Goal: Task Accomplishment & Management: Complete application form

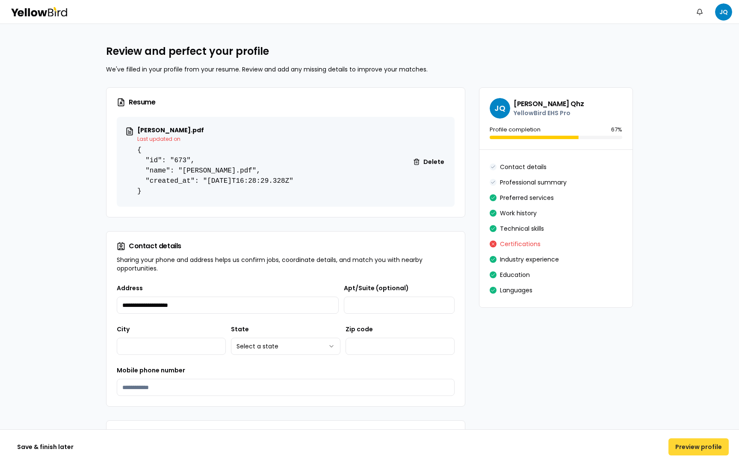
click at [688, 275] on button "Preview profile" at bounding box center [699, 446] width 60 height 17
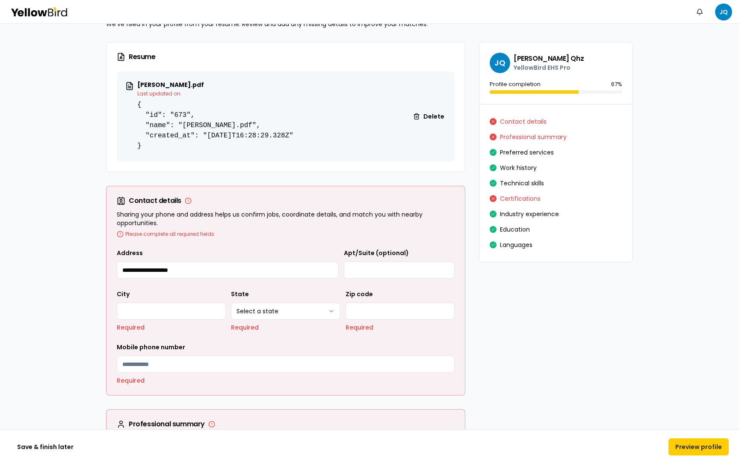
scroll to position [42, 0]
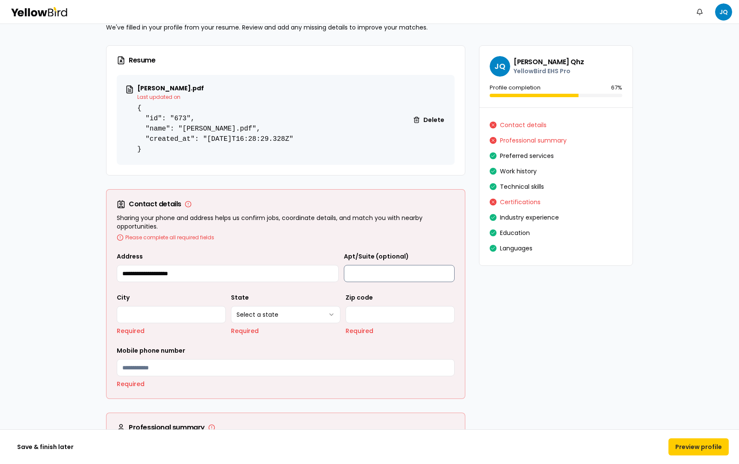
click at [383, 271] on input "Apt/Suite (optional)" at bounding box center [399, 273] width 111 height 17
type input "**********"
click at [159, 275] on input "City" at bounding box center [171, 314] width 109 height 17
type input "*******"
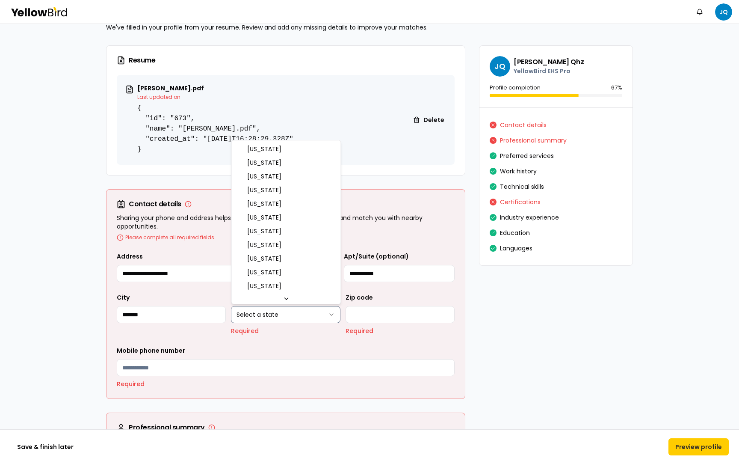
click at [289, 275] on html "**********" at bounding box center [369, 232] width 739 height 464
select select "**"
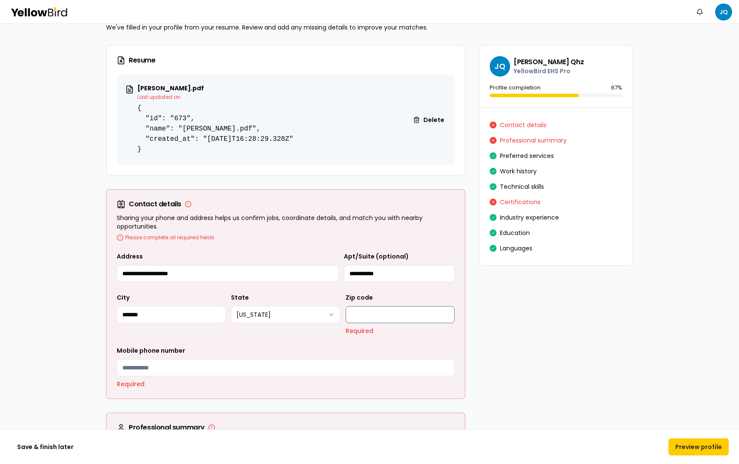
click at [372, 275] on input "Zip code" at bounding box center [400, 314] width 109 height 17
type input "*****"
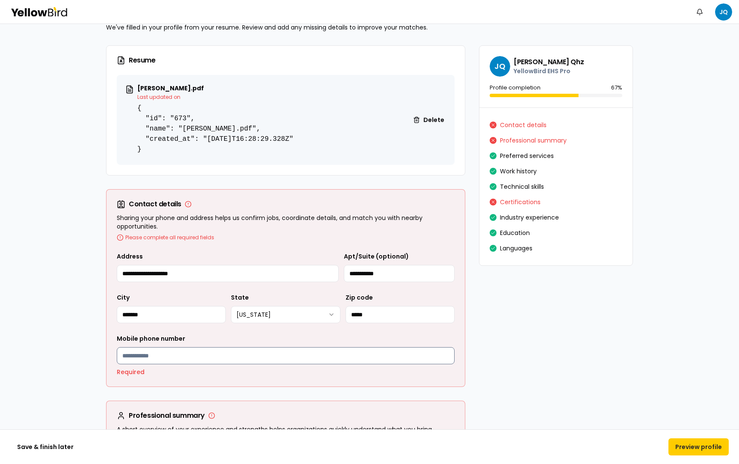
click at [211, 275] on input "Mobile phone number" at bounding box center [286, 355] width 338 height 17
type input "**********"
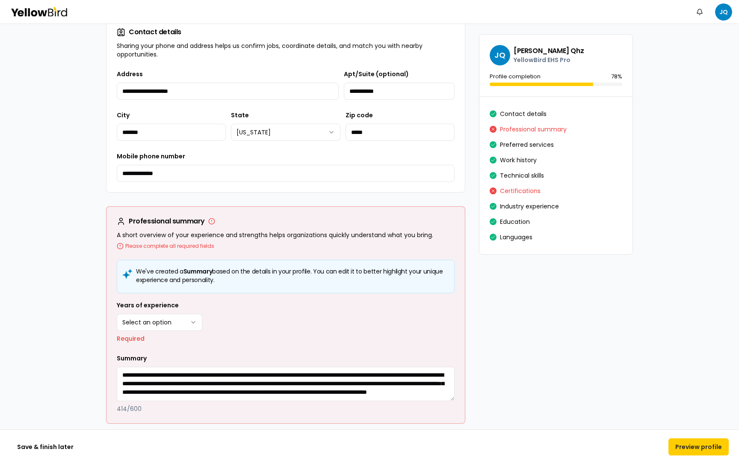
scroll to position [220, 0]
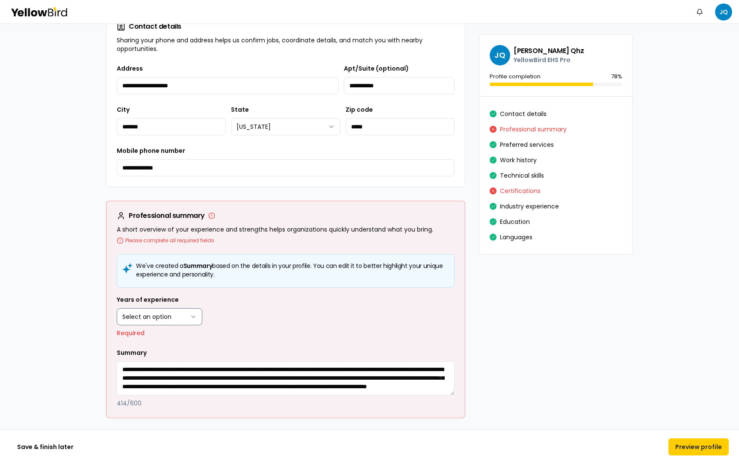
click at [160, 275] on html "**********" at bounding box center [369, 232] width 739 height 464
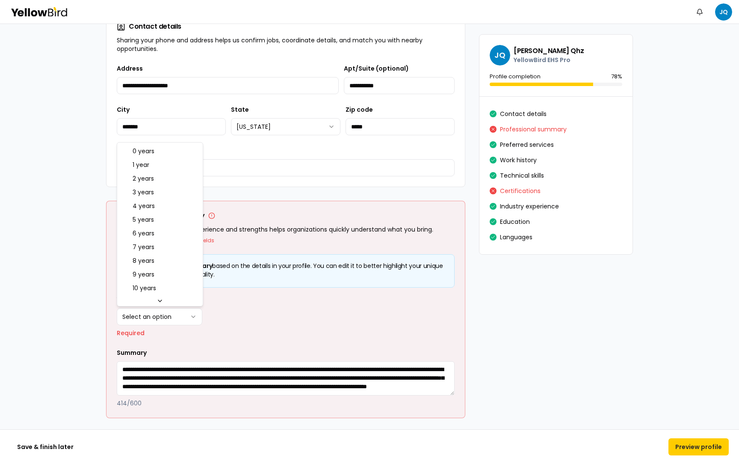
select select "****"
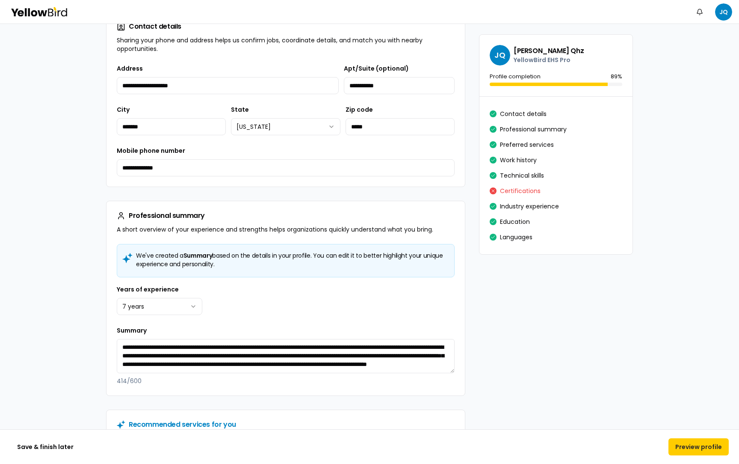
click at [107, 275] on div "We've created a Summary based on the details in your profile. You can edit it t…" at bounding box center [286, 319] width 359 height 151
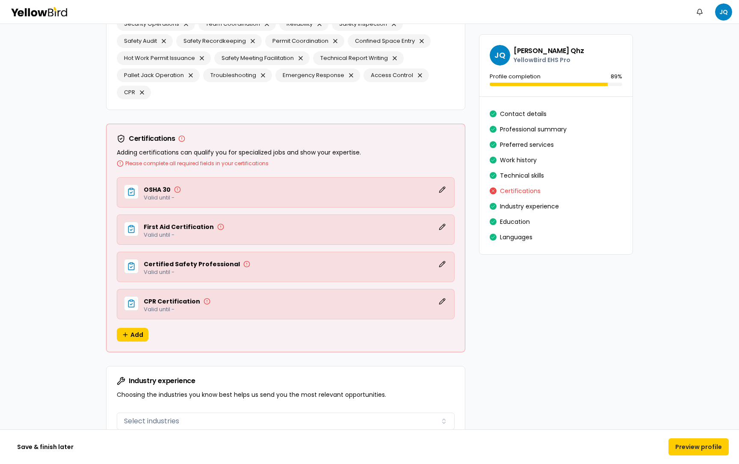
scroll to position [1729, 0]
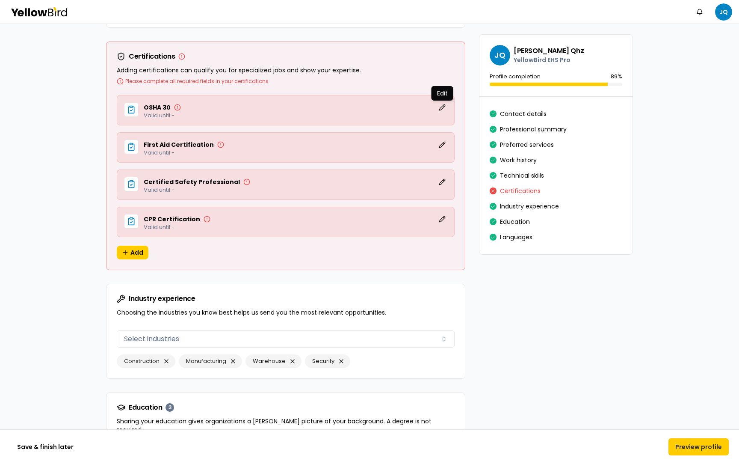
click at [445, 101] on div "OSHA 30 Edit Edit Edit Valid until -" at bounding box center [286, 110] width 338 height 30
click at [445, 104] on button "Edit" at bounding box center [442, 107] width 10 height 10
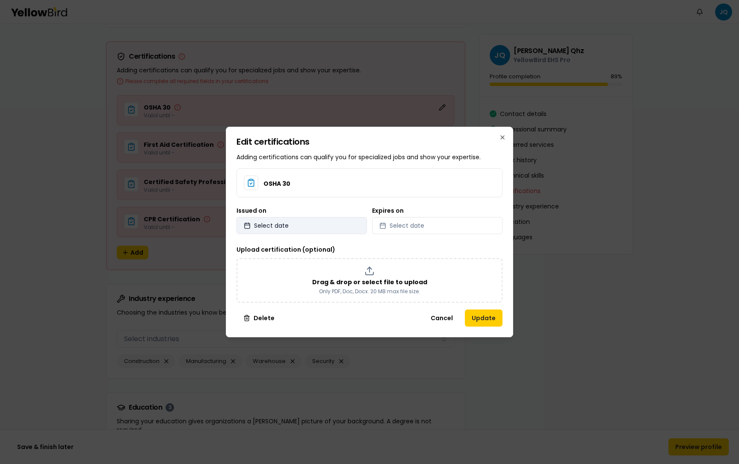
click at [317, 219] on button "Select date" at bounding box center [302, 225] width 131 height 17
select select "*"
select select "****"
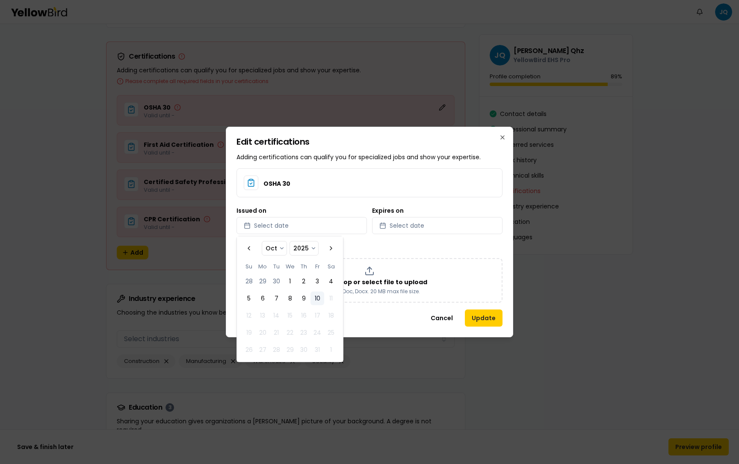
click at [407, 239] on div "OSHA 30 Issued on Select date Expires on Select date Upload certification (opti…" at bounding box center [370, 235] width 266 height 134
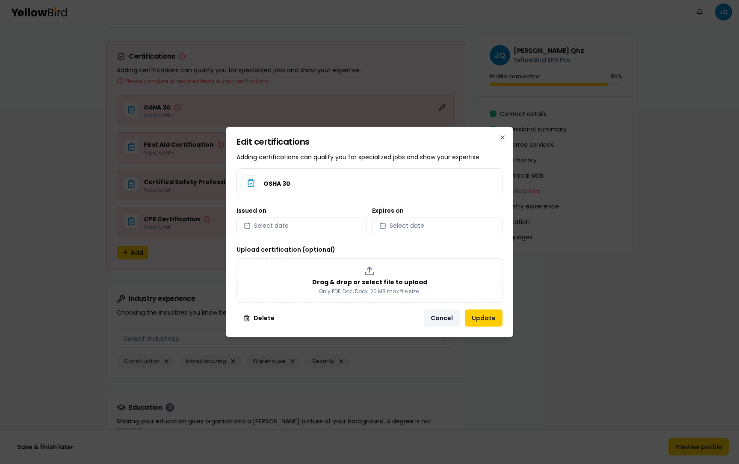
click at [440, 275] on button "Cancel" at bounding box center [442, 317] width 36 height 17
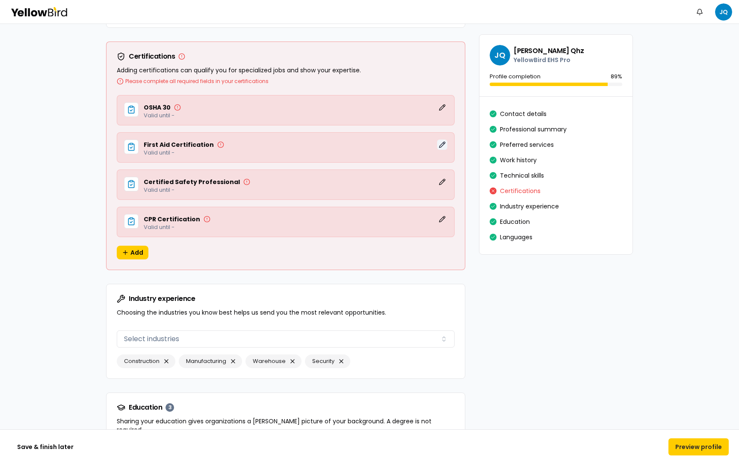
click at [442, 144] on button "Edit" at bounding box center [442, 144] width 10 height 10
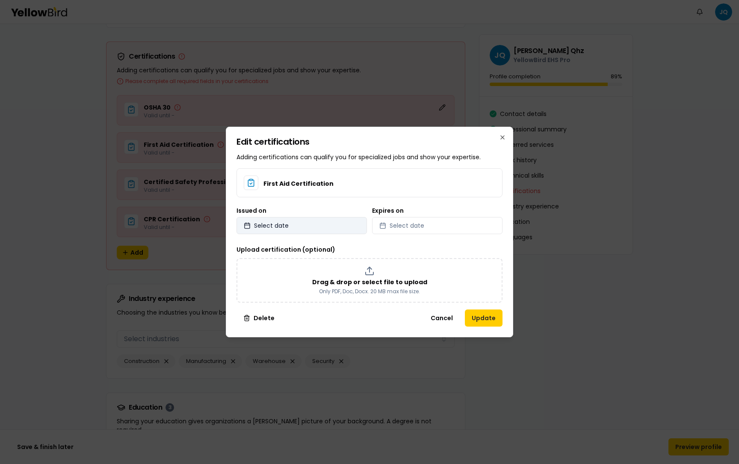
click at [334, 226] on button "Select date" at bounding box center [302, 225] width 131 height 17
select select "*"
select select "****"
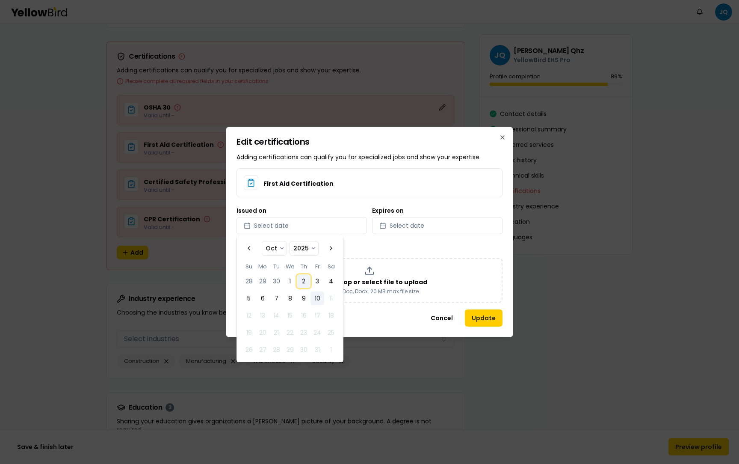
click at [309, 275] on button "2" at bounding box center [304, 281] width 14 height 14
select select "*"
select select "****"
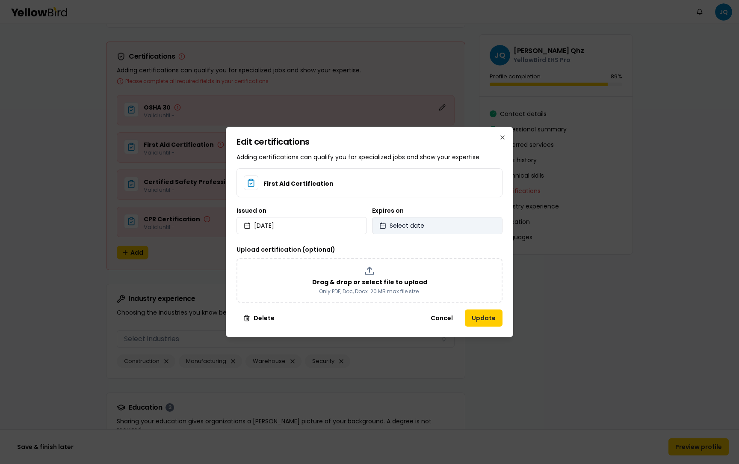
click at [404, 227] on span "Select date" at bounding box center [407, 225] width 35 height 9
select select "*"
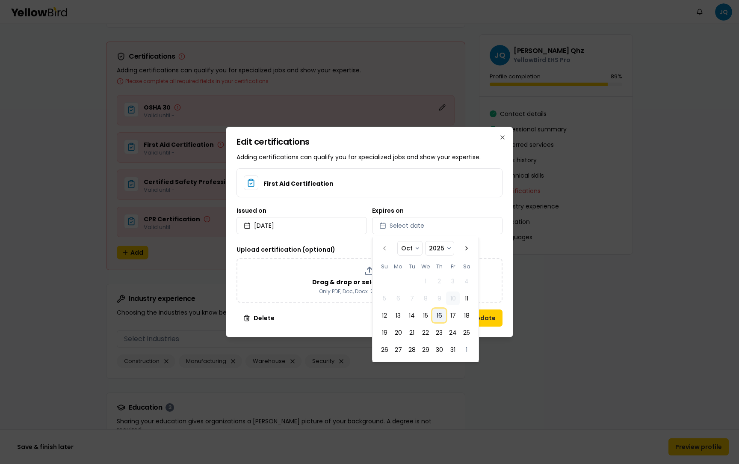
click at [439, 275] on button "16" at bounding box center [440, 316] width 14 height 14
select select "*"
click at [491, 275] on button "Update" at bounding box center [484, 317] width 38 height 17
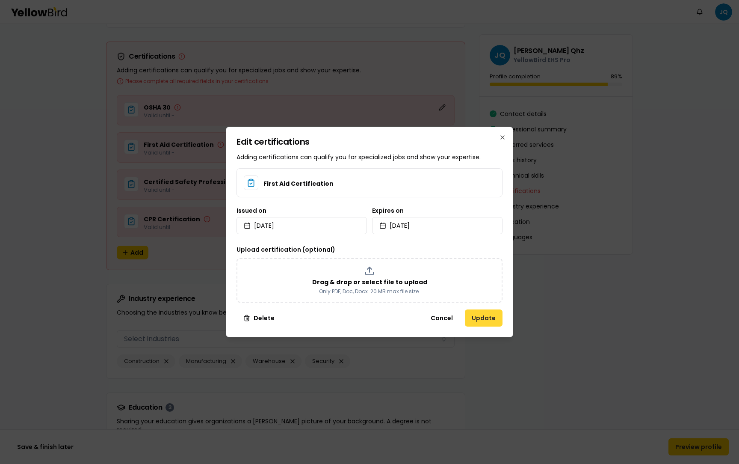
click at [485, 275] on button "Update" at bounding box center [484, 317] width 38 height 17
click at [473, 275] on button "Update" at bounding box center [484, 317] width 38 height 17
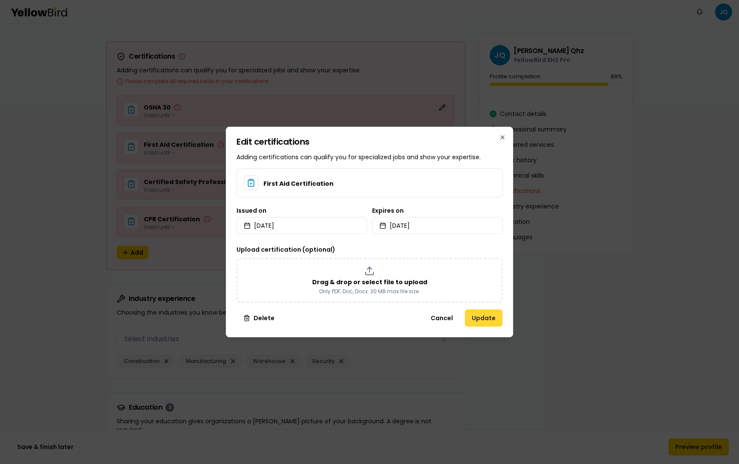
click at [473, 275] on button "Update" at bounding box center [484, 317] width 38 height 17
click at [440, 275] on button "Cancel" at bounding box center [442, 317] width 36 height 17
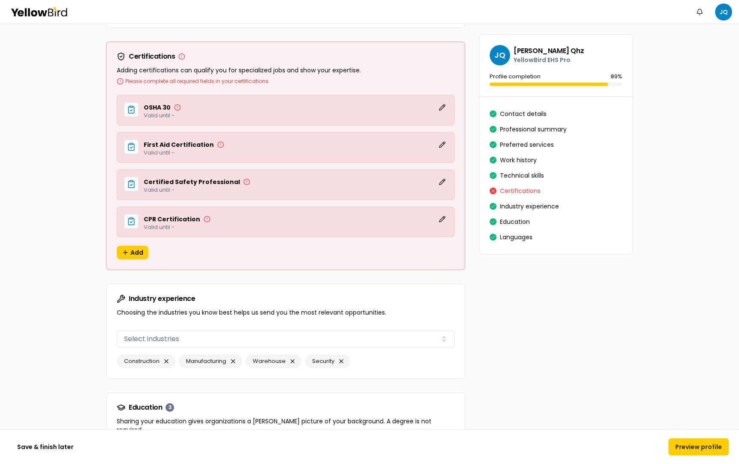
scroll to position [2059, 0]
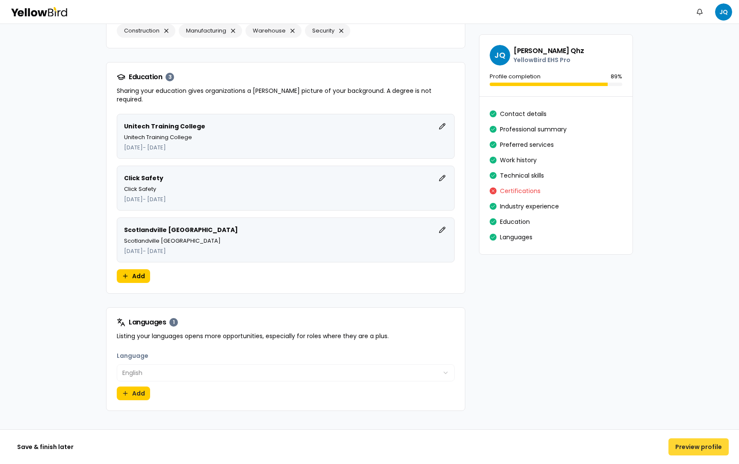
click at [680, 275] on button "Preview profile" at bounding box center [699, 446] width 60 height 17
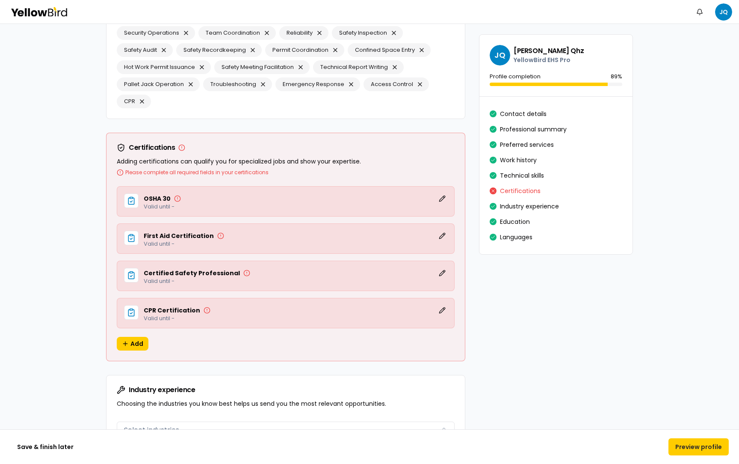
scroll to position [1632, 0]
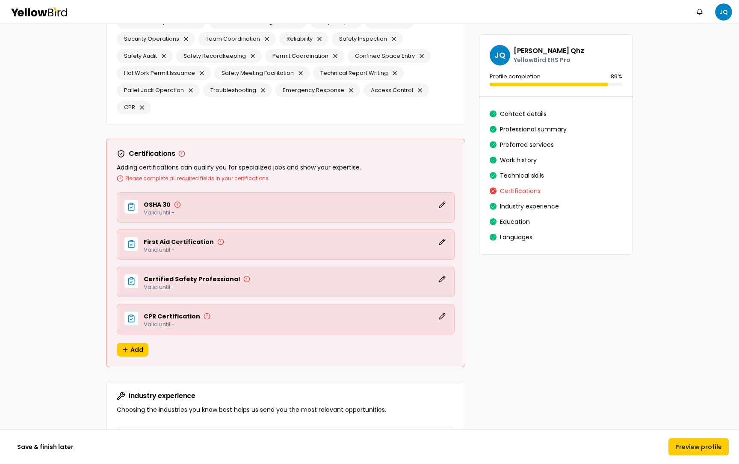
click at [443, 210] on p "Valid until -" at bounding box center [296, 213] width 304 height 6
click at [442, 205] on button "Edit" at bounding box center [442, 204] width 10 height 10
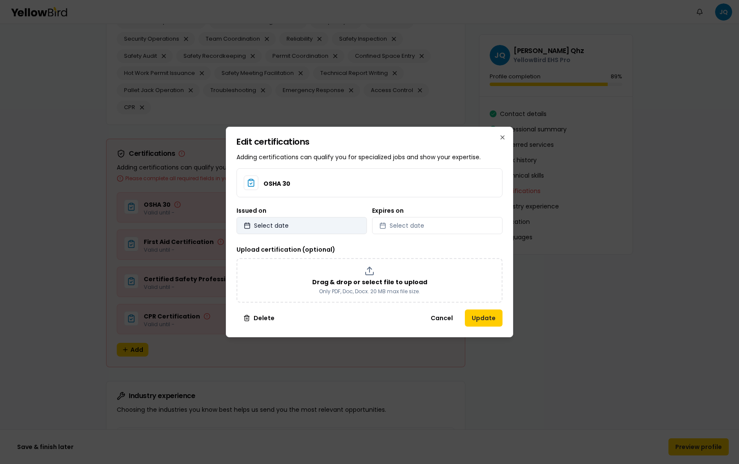
click at [322, 226] on button "Select date" at bounding box center [302, 225] width 131 height 17
select select "*"
select select "****"
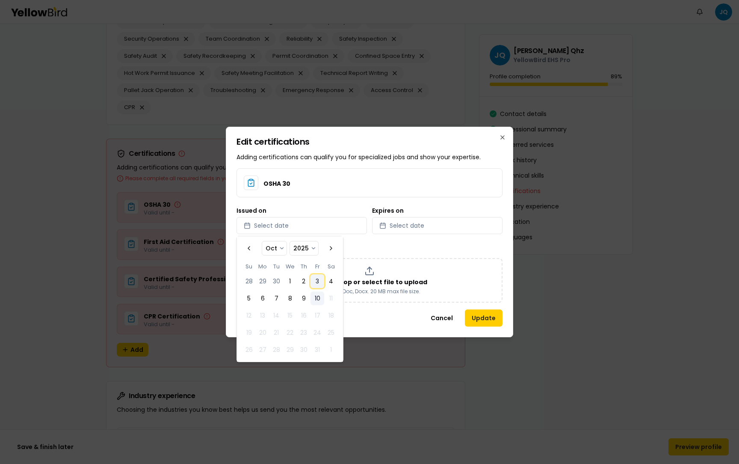
click at [318, 275] on button "3" at bounding box center [318, 281] width 14 height 14
select select "*"
select select "****"
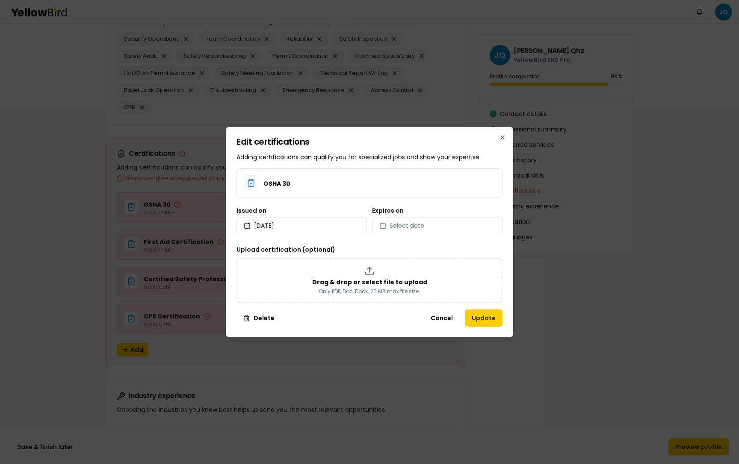
click at [431, 213] on div "Expires on Select date" at bounding box center [437, 221] width 131 height 27
click at [431, 217] on button "Select date" at bounding box center [437, 225] width 131 height 17
select select "*"
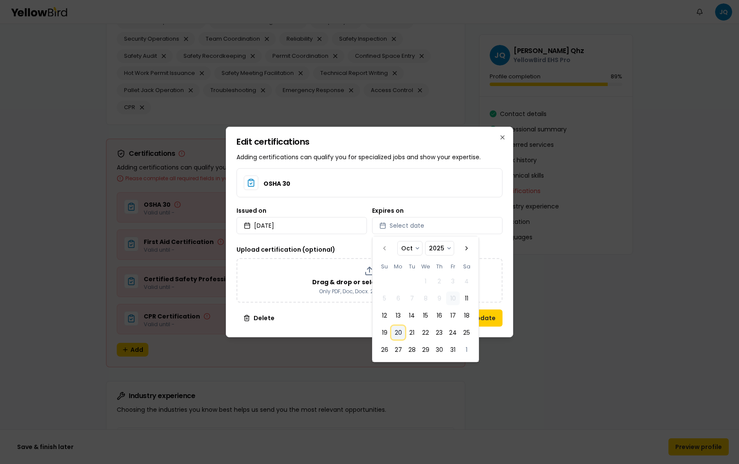
click at [398, 275] on button "20" at bounding box center [399, 333] width 14 height 14
select select "*"
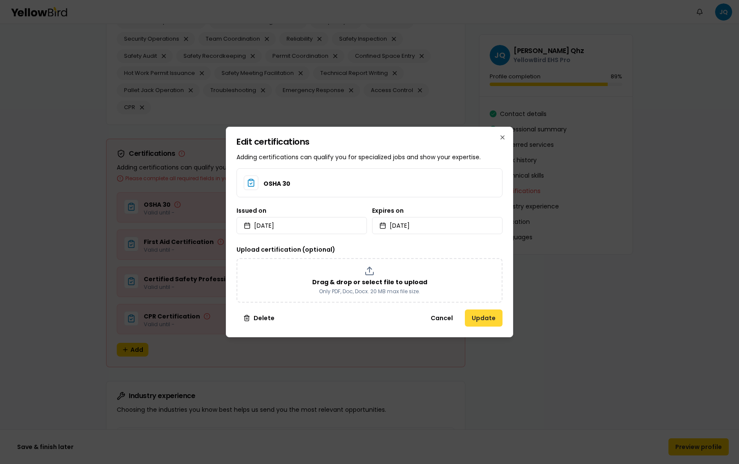
click at [489, 275] on button "Update" at bounding box center [484, 317] width 38 height 17
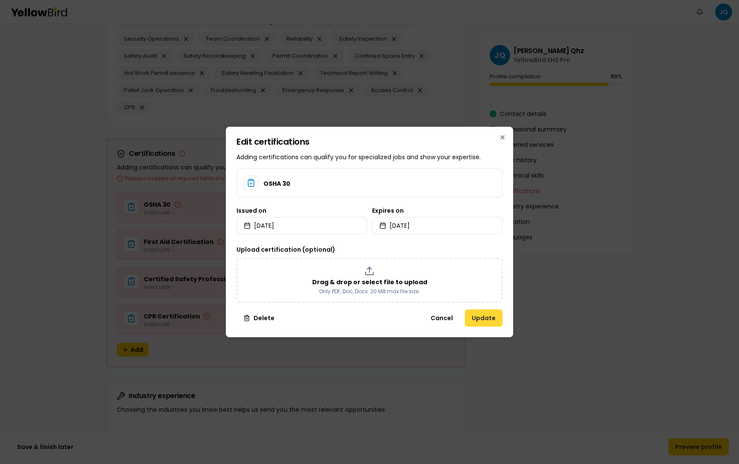
click at [489, 275] on button "Update" at bounding box center [484, 317] width 38 height 17
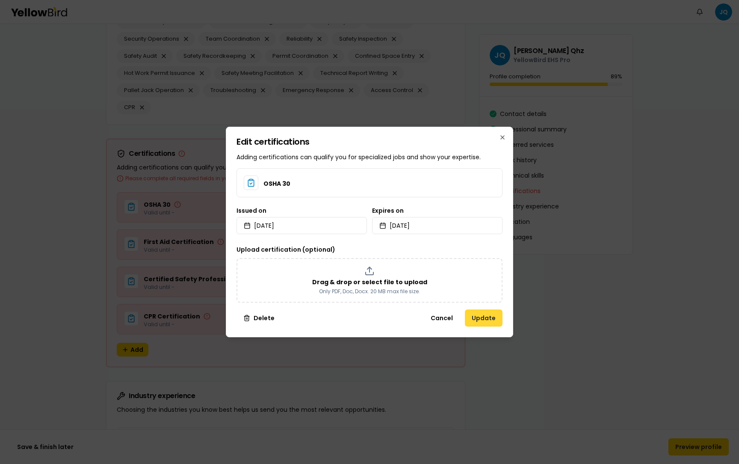
click at [484, 275] on button "Update" at bounding box center [484, 317] width 38 height 17
click at [504, 134] on div "Edit certifications Adding certifications can qualify you for specialized jobs …" at bounding box center [370, 232] width 288 height 211
click at [502, 134] on icon "button" at bounding box center [502, 137] width 7 height 7
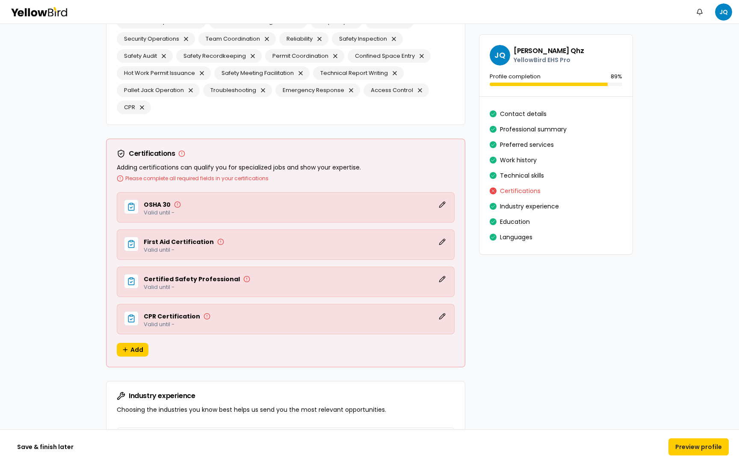
click at [445, 275] on p "Valid until -" at bounding box center [296, 324] width 304 height 6
click at [446, 275] on div "CPR Certification Edit Valid until -" at bounding box center [286, 319] width 338 height 30
click at [446, 275] on p "Valid until -" at bounding box center [296, 324] width 304 height 6
click at [446, 275] on button "Edit" at bounding box center [442, 316] width 10 height 10
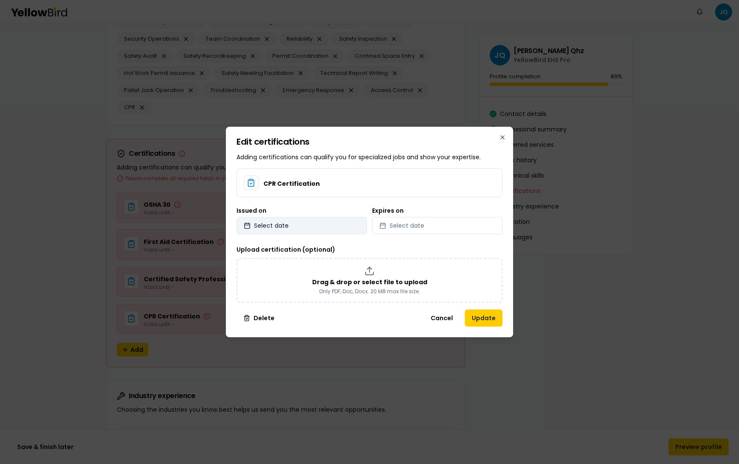
click at [328, 223] on button "Select date" at bounding box center [302, 225] width 131 height 17
select select "*"
select select "****"
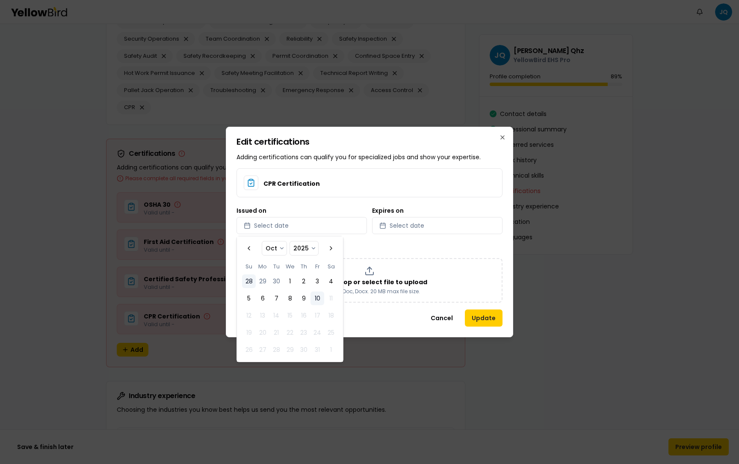
click at [247, 275] on button "28" at bounding box center [249, 281] width 14 height 14
select select "*"
select select "****"
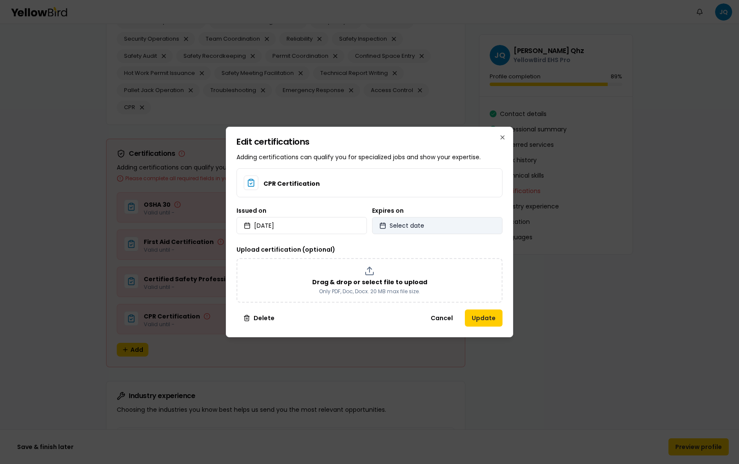
click at [404, 230] on button "Select date" at bounding box center [437, 225] width 131 height 17
select select "*"
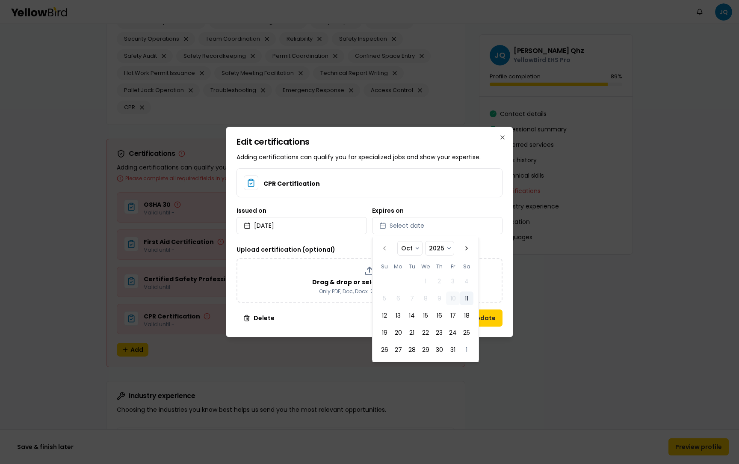
click at [467, 275] on button "11" at bounding box center [467, 298] width 14 height 14
select select "*"
click at [506, 275] on div "Edit certifications Adding certifications can qualify you for specialized jobs …" at bounding box center [370, 232] width 288 height 211
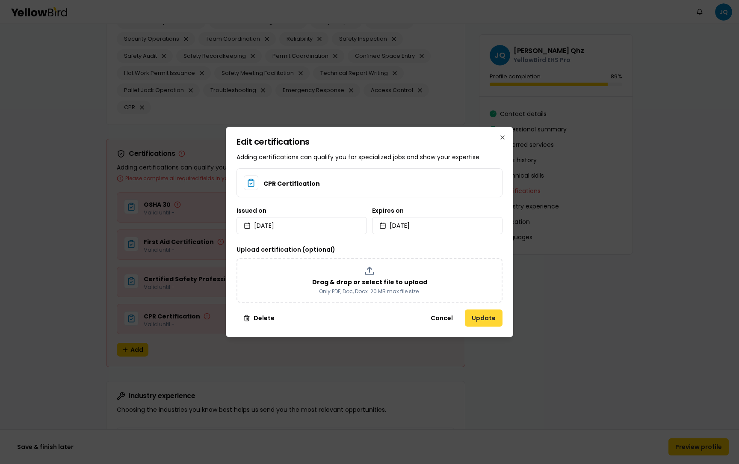
click at [489, 275] on button "Update" at bounding box center [484, 317] width 38 height 17
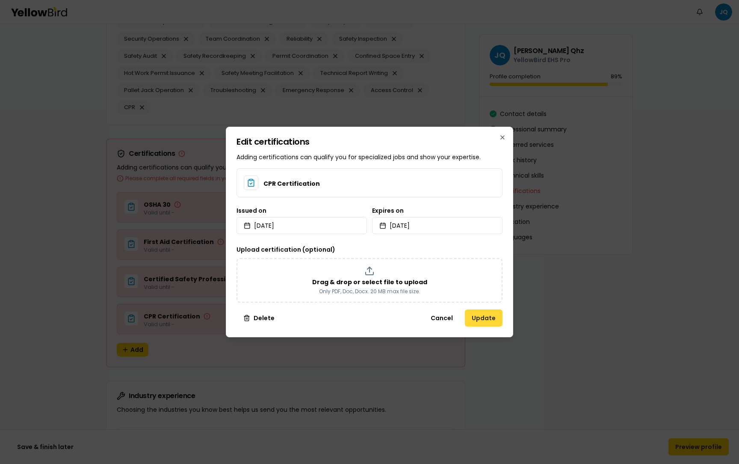
click at [489, 275] on button "Update" at bounding box center [484, 317] width 38 height 17
click at [452, 275] on button "Cancel" at bounding box center [442, 317] width 36 height 17
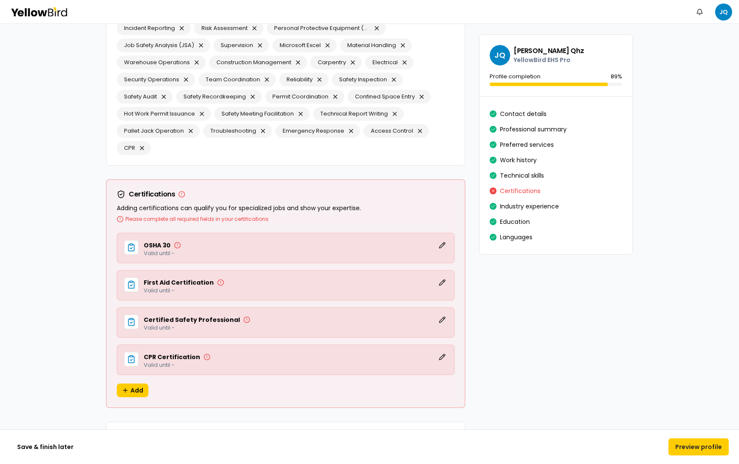
scroll to position [1551, 0]
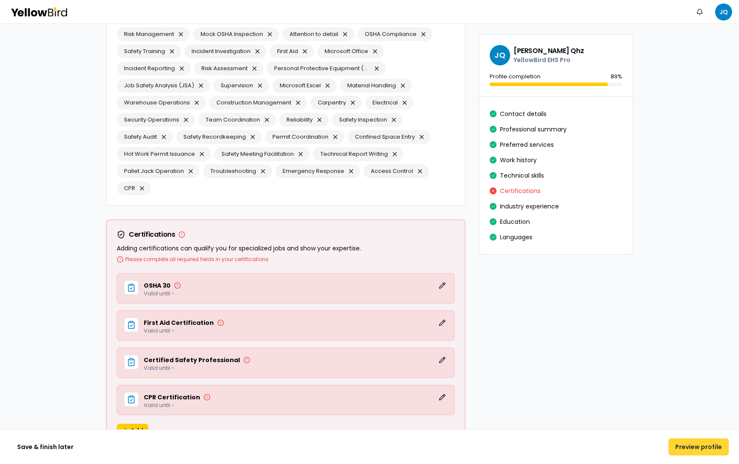
click at [685, 275] on button "Preview profile" at bounding box center [699, 446] width 60 height 17
click at [527, 191] on button "Certifications" at bounding box center [520, 191] width 41 height 14
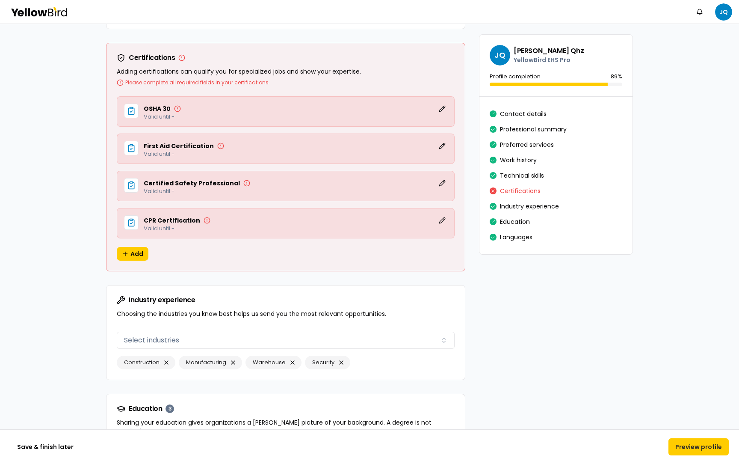
scroll to position [1736, 0]
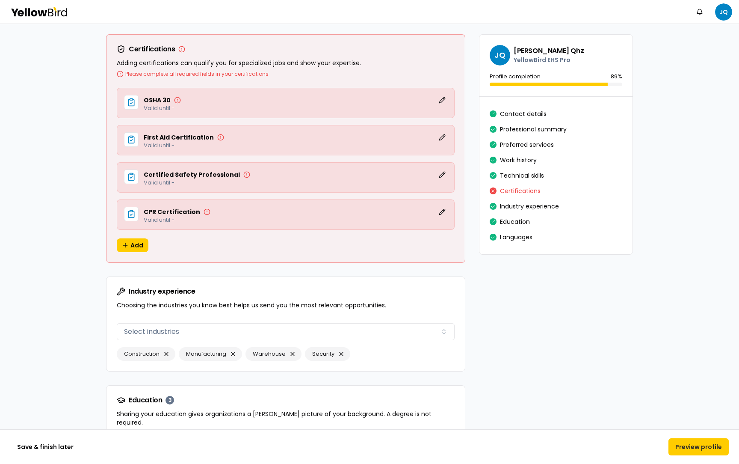
click at [534, 111] on button "Contact details" at bounding box center [523, 114] width 47 height 14
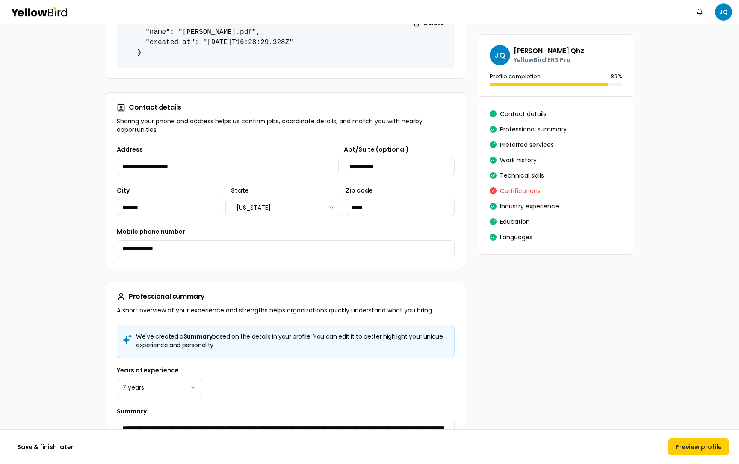
scroll to position [135, 0]
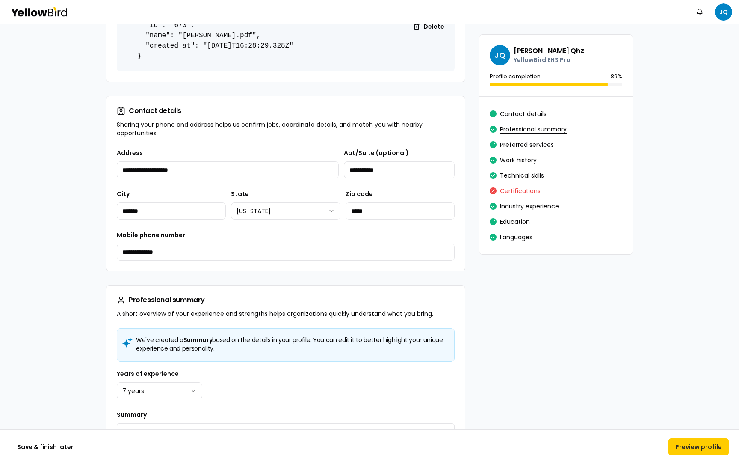
click at [529, 126] on button "Professional summary" at bounding box center [533, 129] width 67 height 14
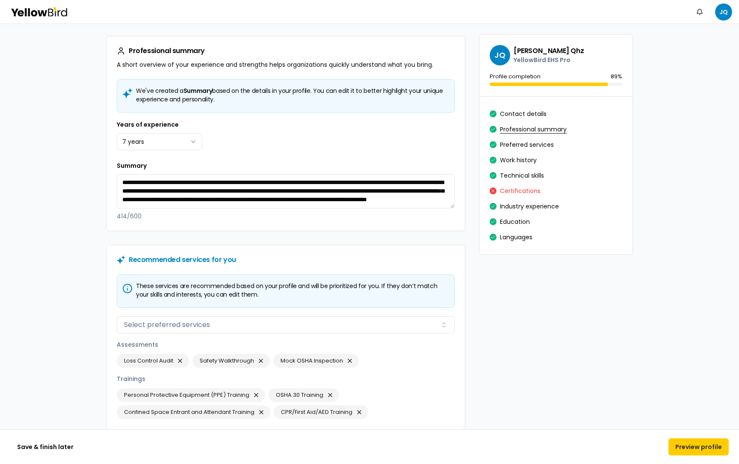
scroll to position [386, 0]
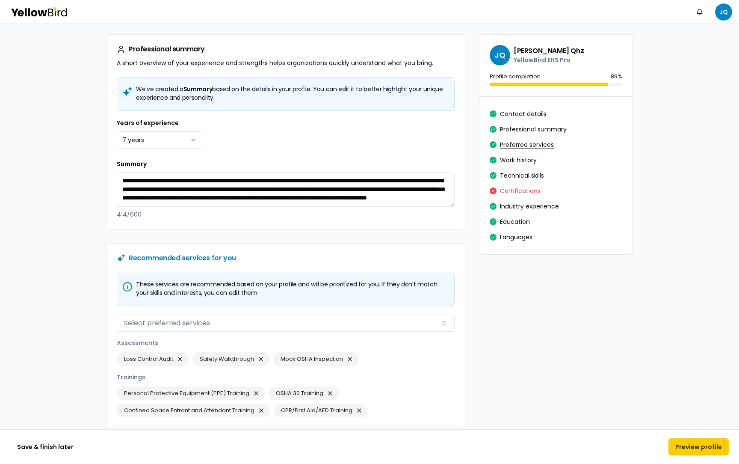
click at [526, 145] on button "Preferred services" at bounding box center [527, 145] width 54 height 14
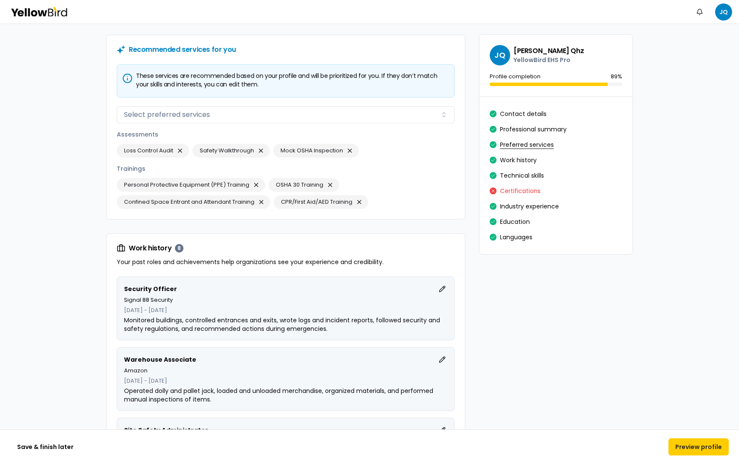
scroll to position [595, 0]
click at [522, 157] on button "Work history" at bounding box center [518, 160] width 37 height 14
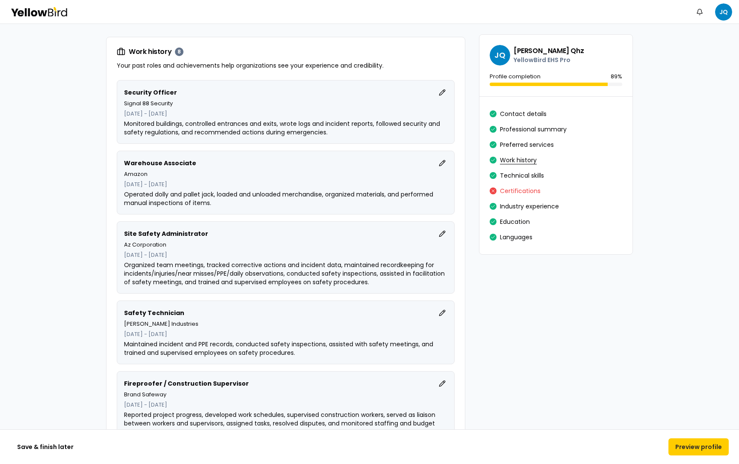
scroll to position [793, 0]
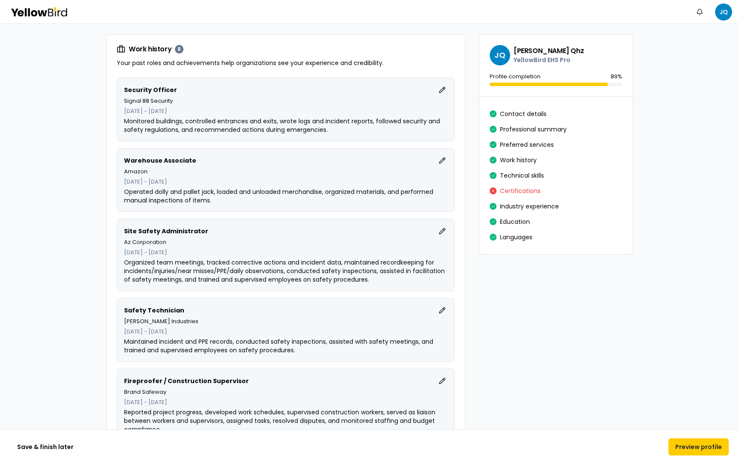
click at [522, 167] on div "Contact details Professional summary Preferred services Work history Technical …" at bounding box center [556, 175] width 133 height 137
click at [522, 172] on button "Technical skills" at bounding box center [522, 176] width 44 height 14
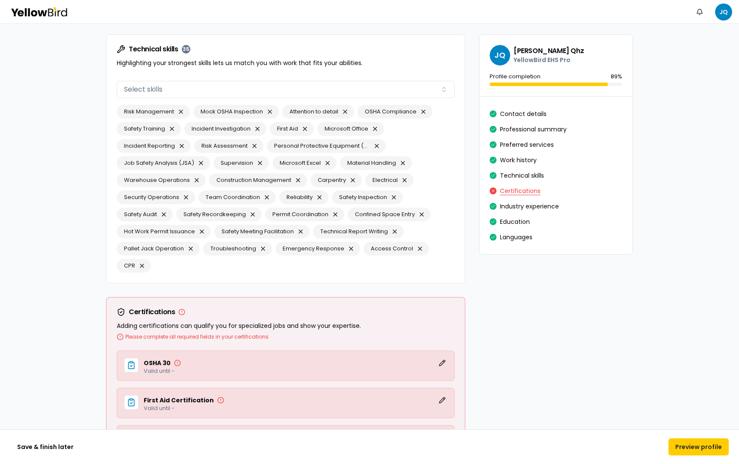
click at [521, 194] on button "Certifications" at bounding box center [520, 191] width 41 height 14
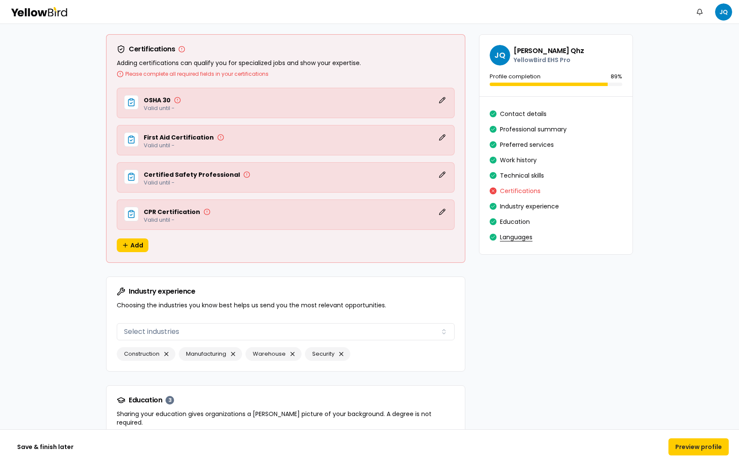
click at [522, 235] on button "Languages" at bounding box center [516, 237] width 33 height 14
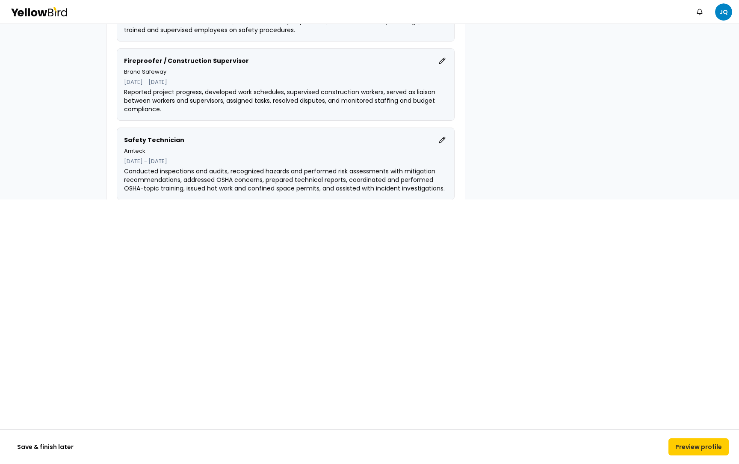
scroll to position [847, 0]
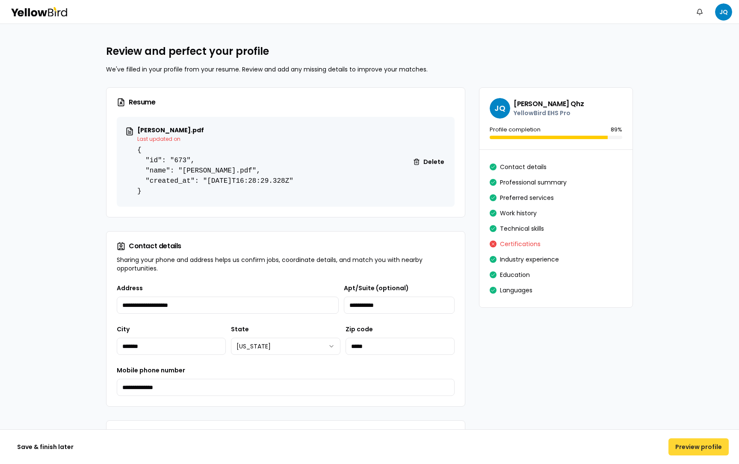
click at [686, 445] on button "Preview profile" at bounding box center [699, 446] width 60 height 17
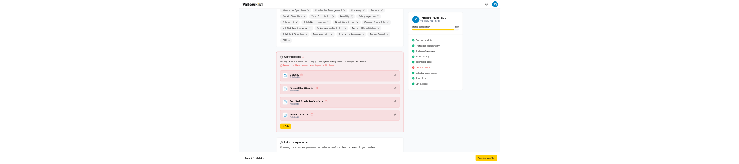
scroll to position [1684, 0]
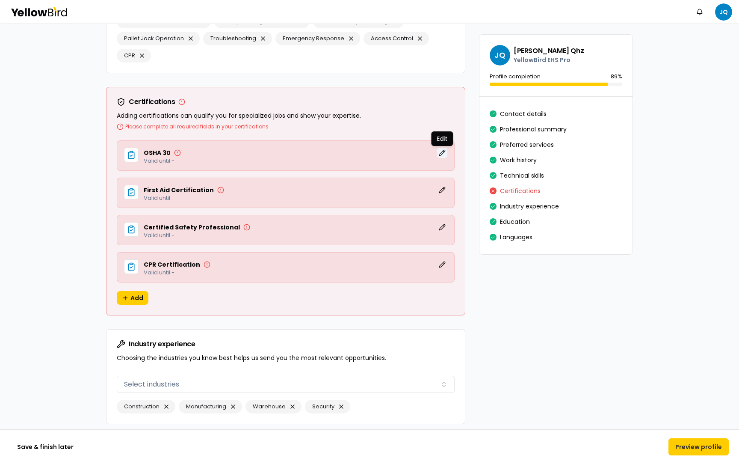
click at [442, 151] on button "Edit" at bounding box center [442, 153] width 10 height 10
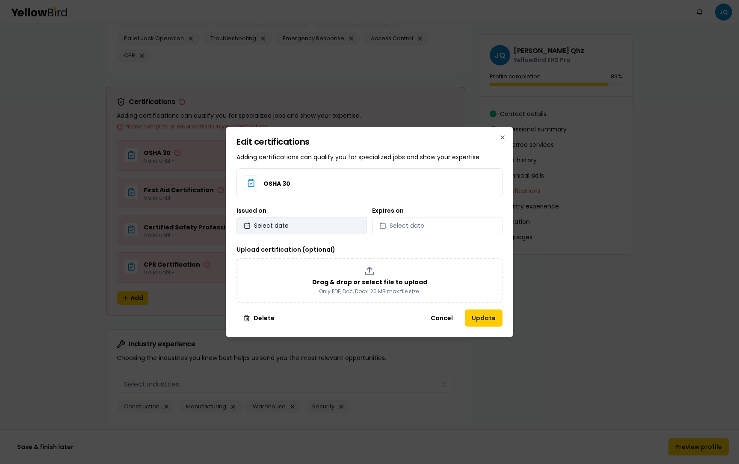
click at [334, 224] on button "Select date" at bounding box center [302, 225] width 131 height 17
select select "*"
select select "****"
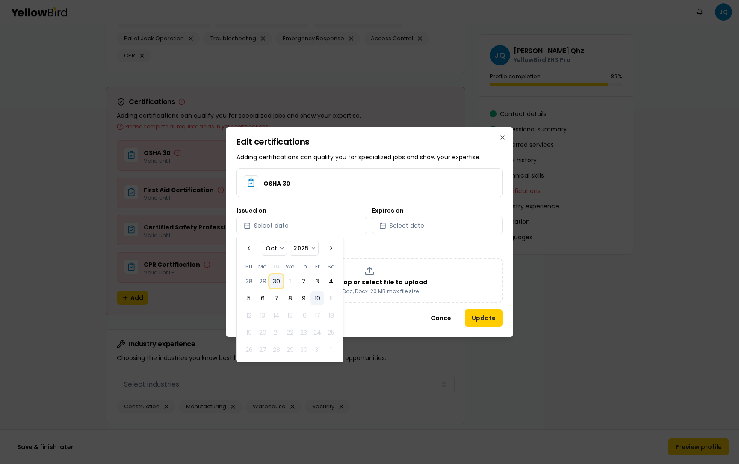
click at [276, 275] on button "30" at bounding box center [277, 281] width 14 height 14
select select "*"
select select "****"
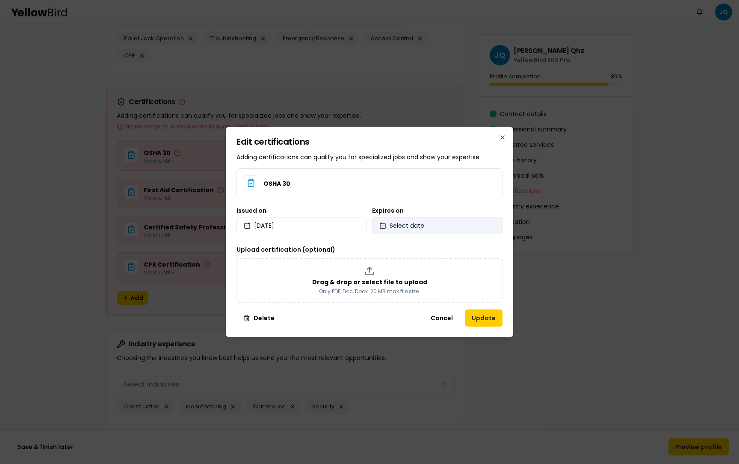
click at [419, 231] on button "Select date" at bounding box center [437, 225] width 131 height 17
select select "*"
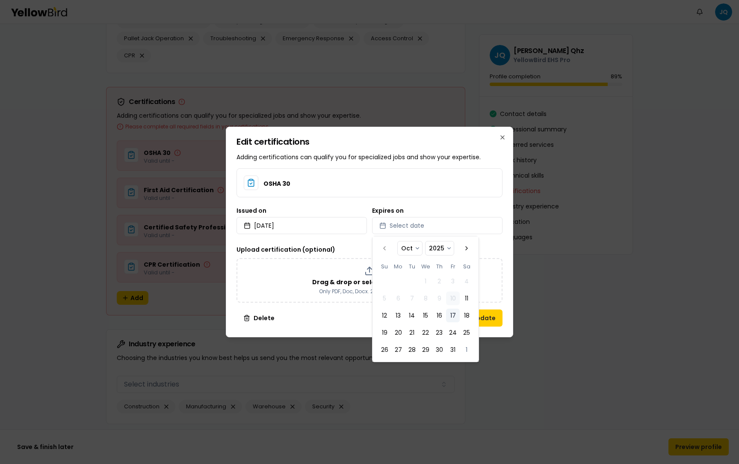
click at [456, 320] on button "17" at bounding box center [453, 316] width 14 height 14
select select "*"
click at [502, 241] on div "OSHA 30 Issued on [DATE] Expires on [DATE] Upload certification (optional) Drag…" at bounding box center [370, 235] width 266 height 134
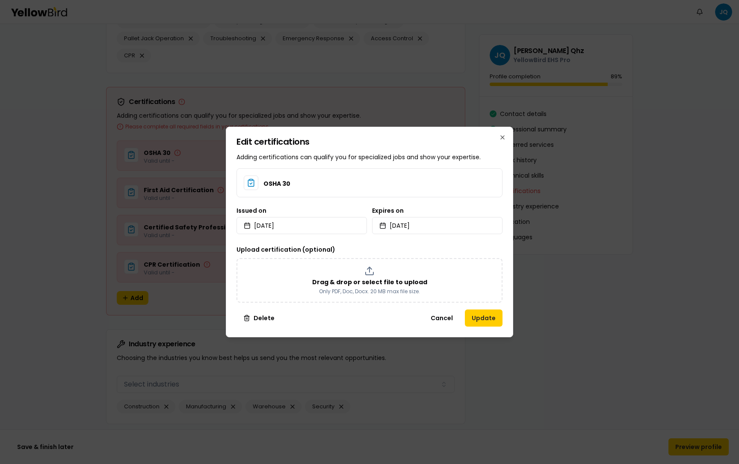
click at [484, 332] on div "Edit certifications Adding certifications can qualify you for specialized jobs …" at bounding box center [370, 232] width 288 height 211
click at [484, 331] on div "Edit certifications Adding certifications can qualify you for specialized jobs …" at bounding box center [370, 232] width 288 height 211
click at [484, 321] on button "Update" at bounding box center [484, 317] width 38 height 17
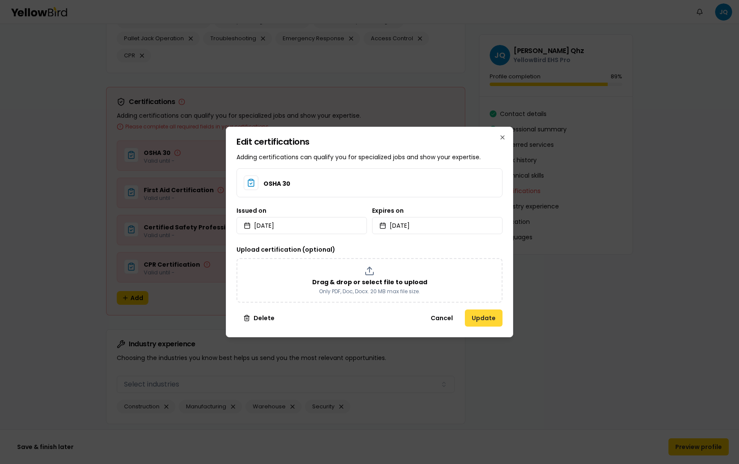
click at [484, 321] on button "Update" at bounding box center [484, 317] width 38 height 17
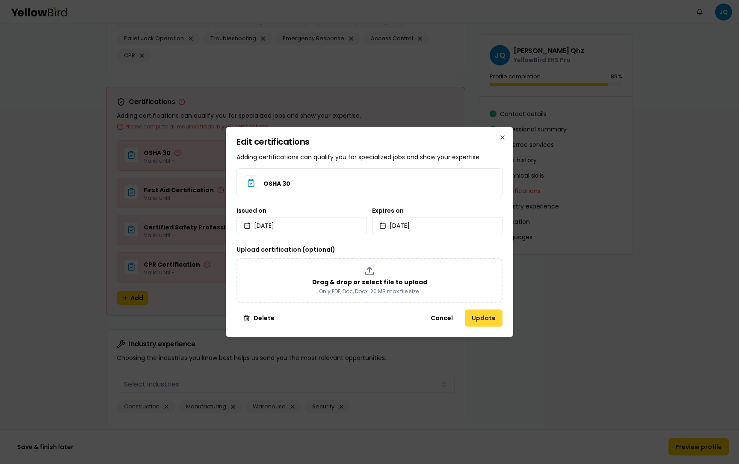
click at [484, 321] on button "Update" at bounding box center [484, 317] width 38 height 17
click at [439, 315] on button "Cancel" at bounding box center [442, 317] width 36 height 17
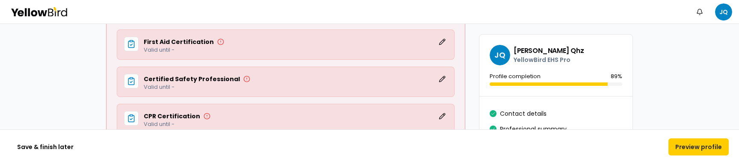
scroll to position [1823, 0]
